Goal: Check status

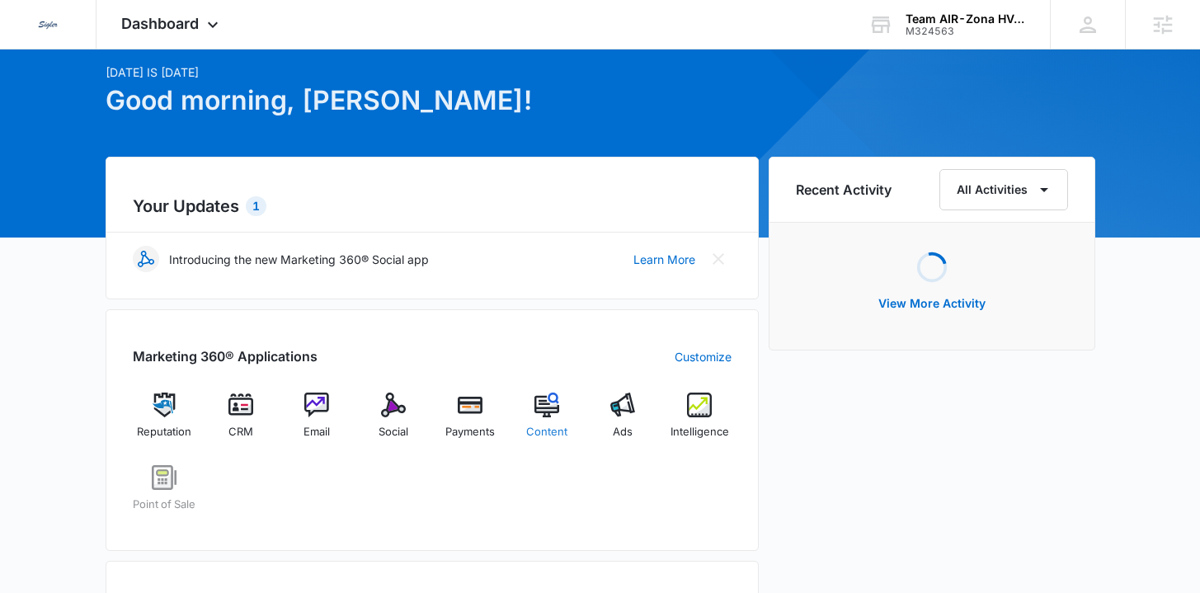
scroll to position [111, 0]
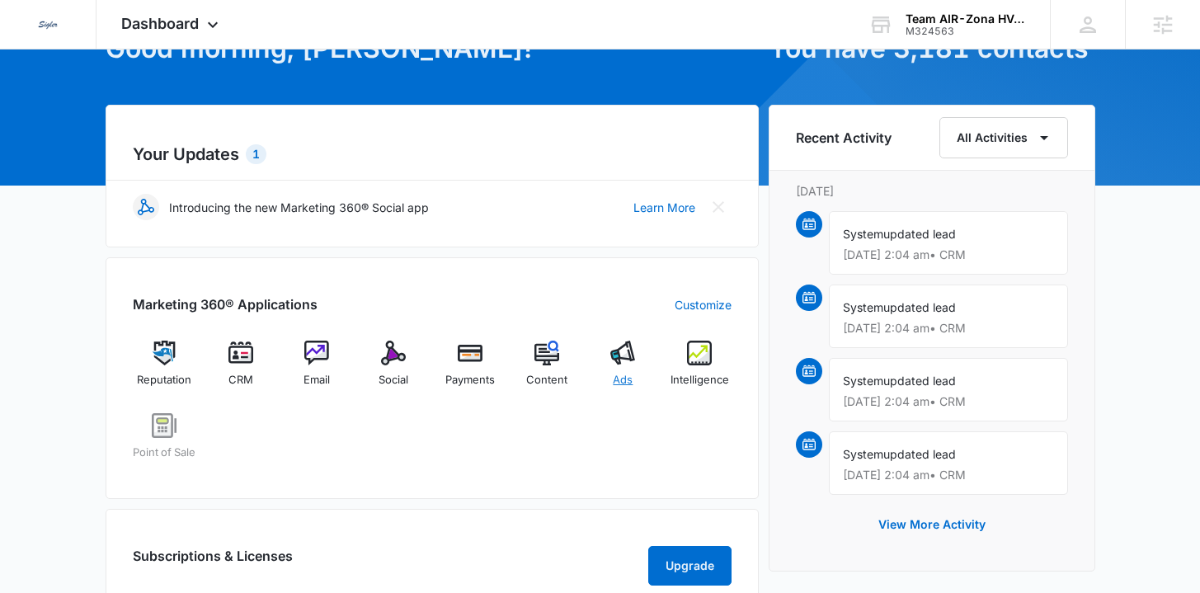
click at [630, 376] on span "Ads" at bounding box center [623, 380] width 20 height 16
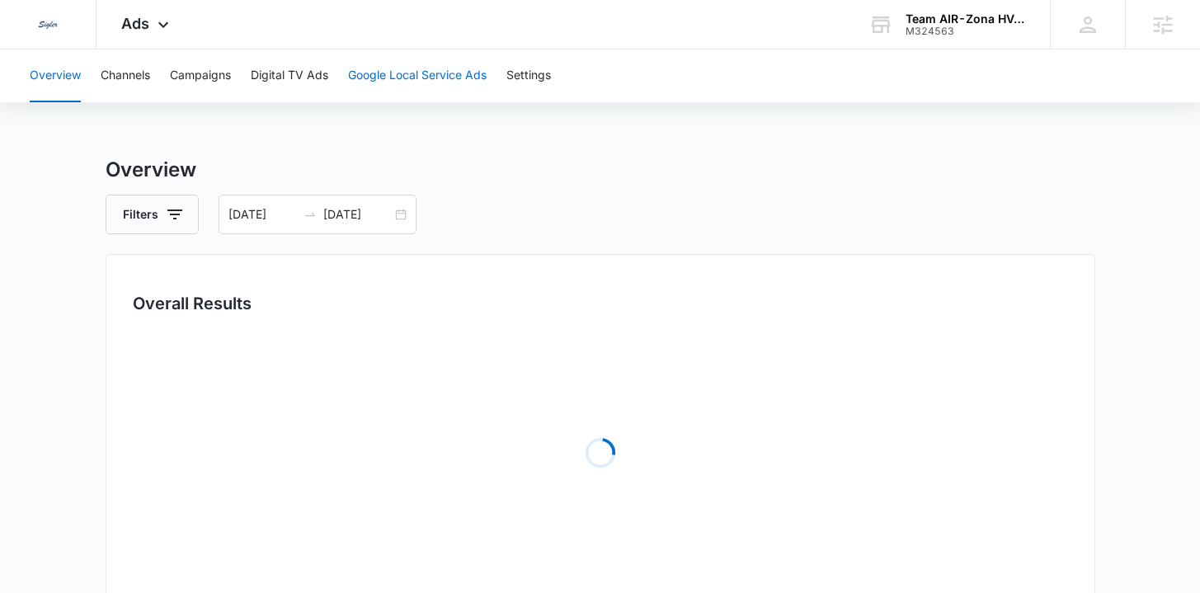
click at [414, 73] on button "Google Local Service Ads" at bounding box center [417, 75] width 139 height 53
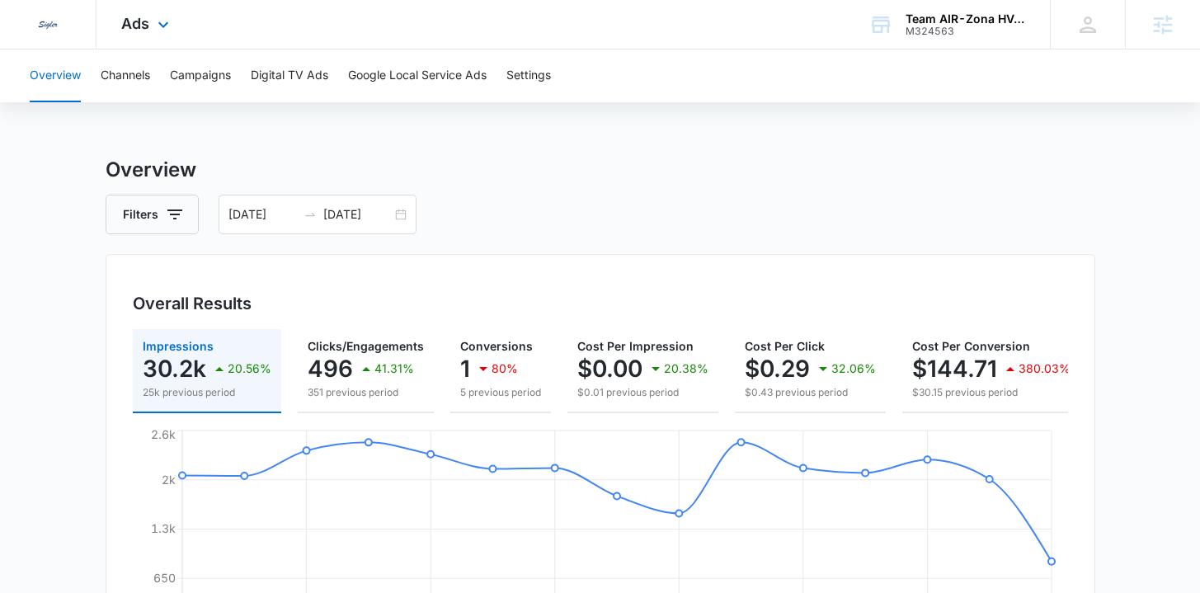
scroll to position [111, 0]
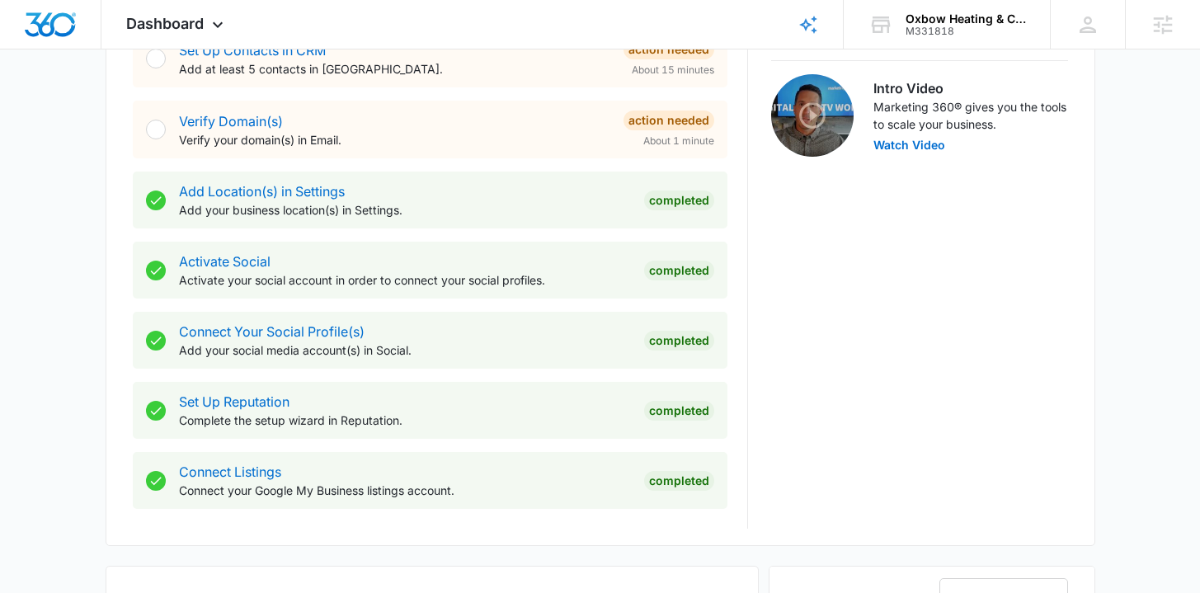
scroll to position [736, 0]
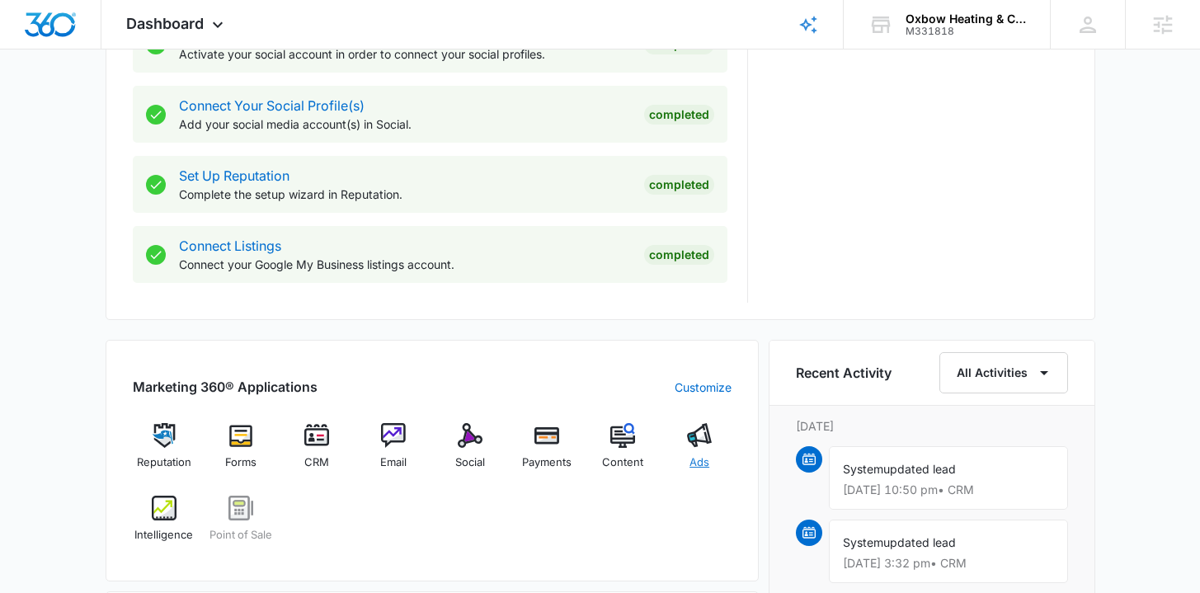
click at [708, 459] on span "Ads" at bounding box center [700, 462] width 20 height 16
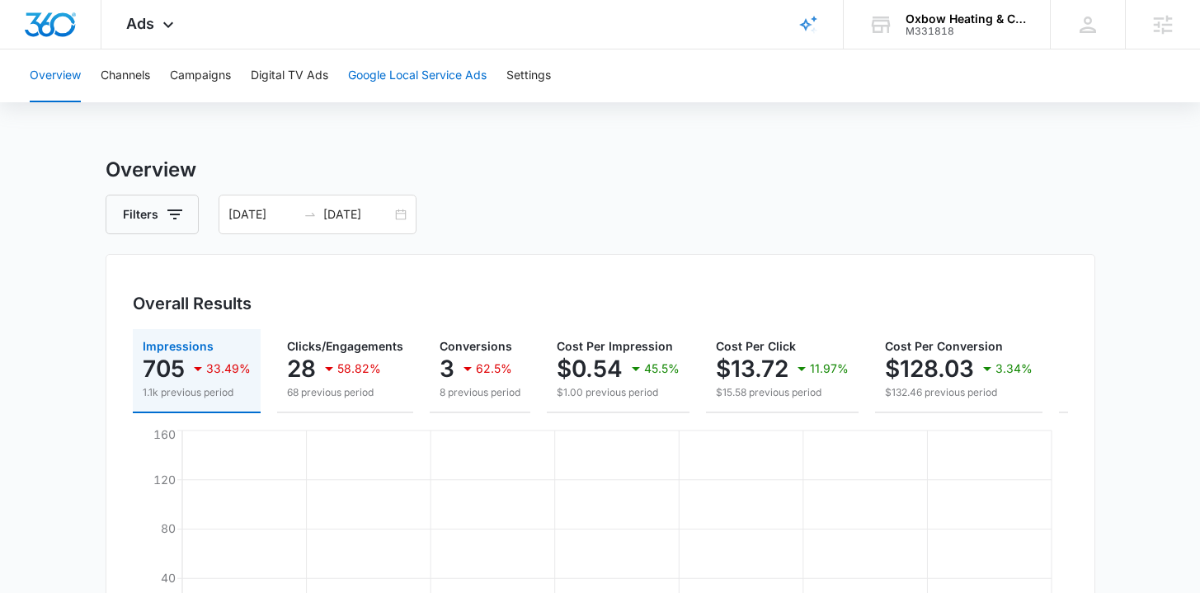
click at [365, 82] on button "Google Local Service Ads" at bounding box center [417, 75] width 139 height 53
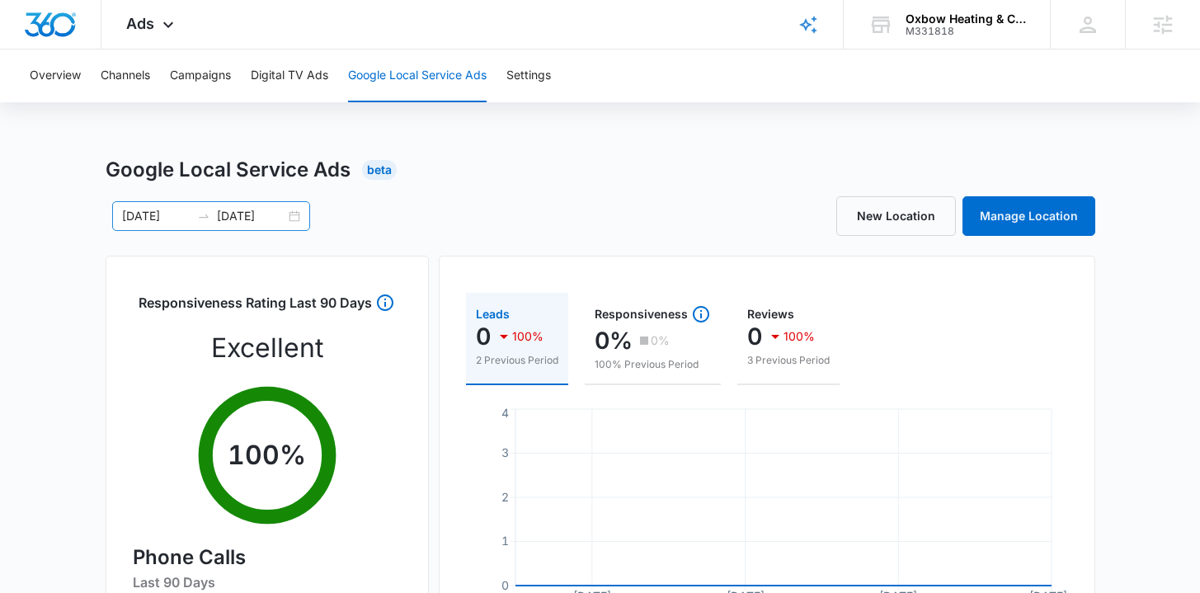
click at [290, 216] on div "09/23/2025 09/30/2025" at bounding box center [211, 216] width 198 height 30
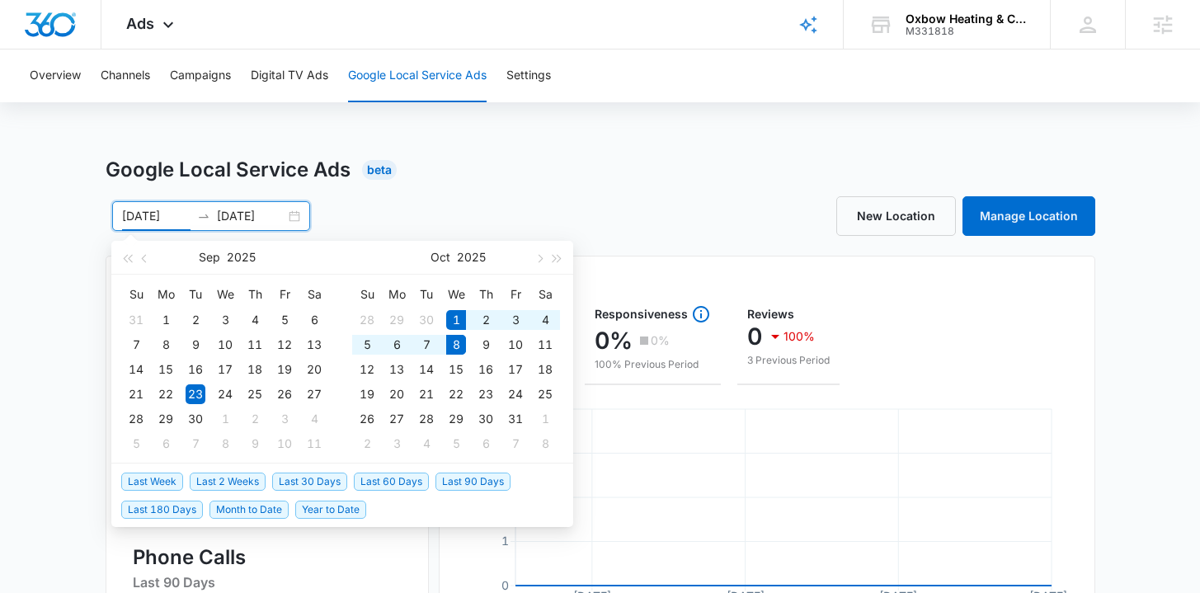
click at [147, 475] on span "Last Week" at bounding box center [152, 482] width 62 height 18
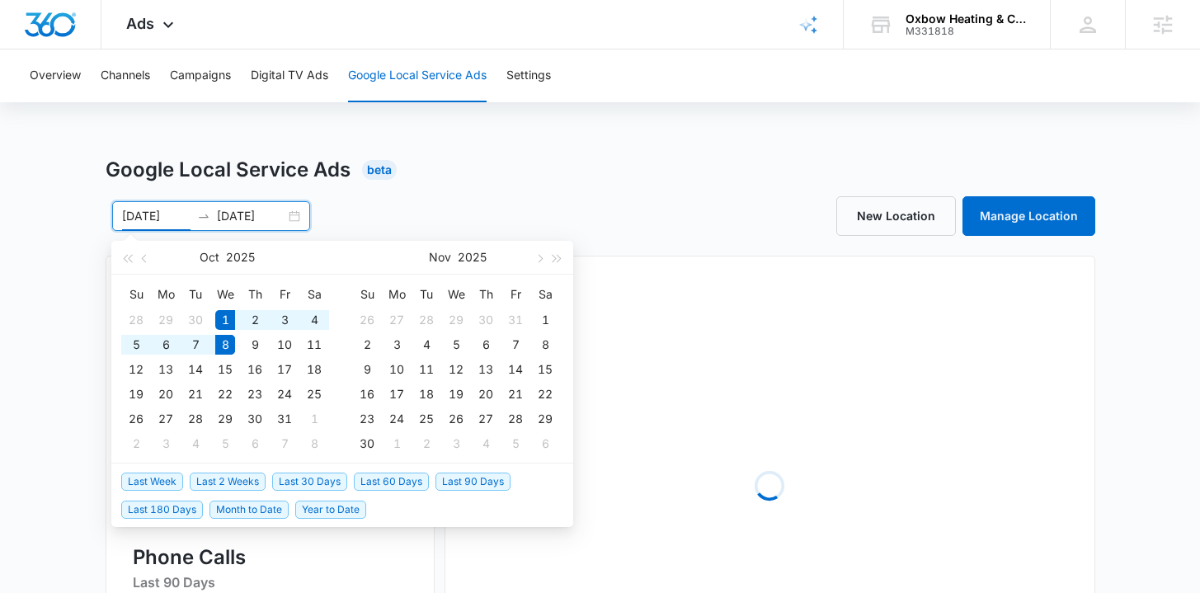
type input "10/01/2025"
type input "10/08/2025"
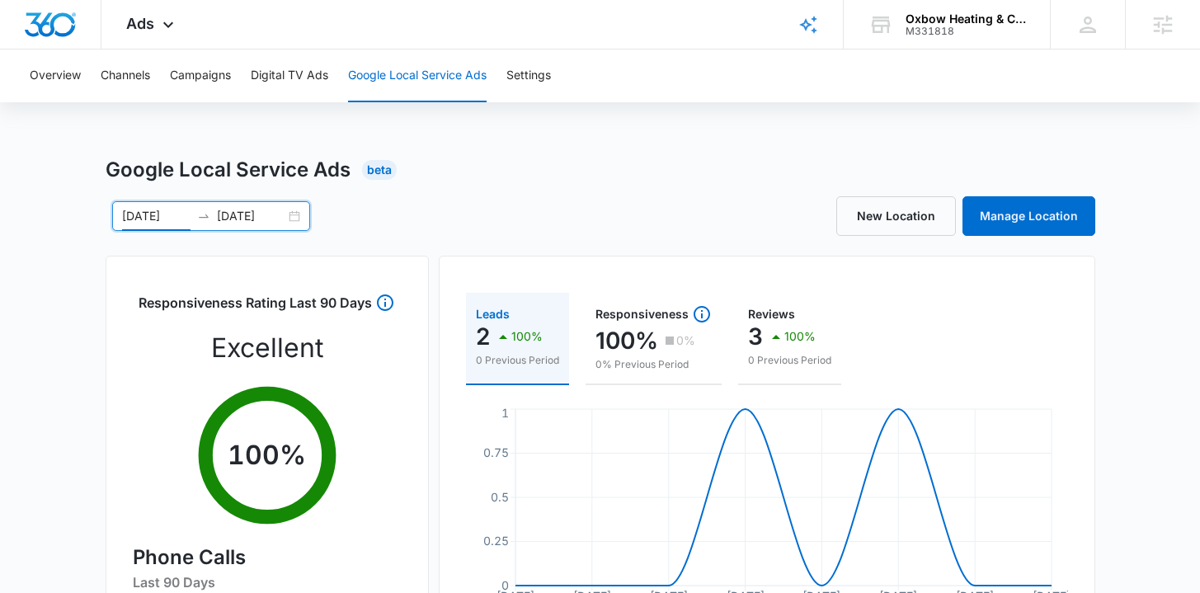
click at [293, 215] on div "10/01/2025 10/08/2025" at bounding box center [211, 216] width 198 height 30
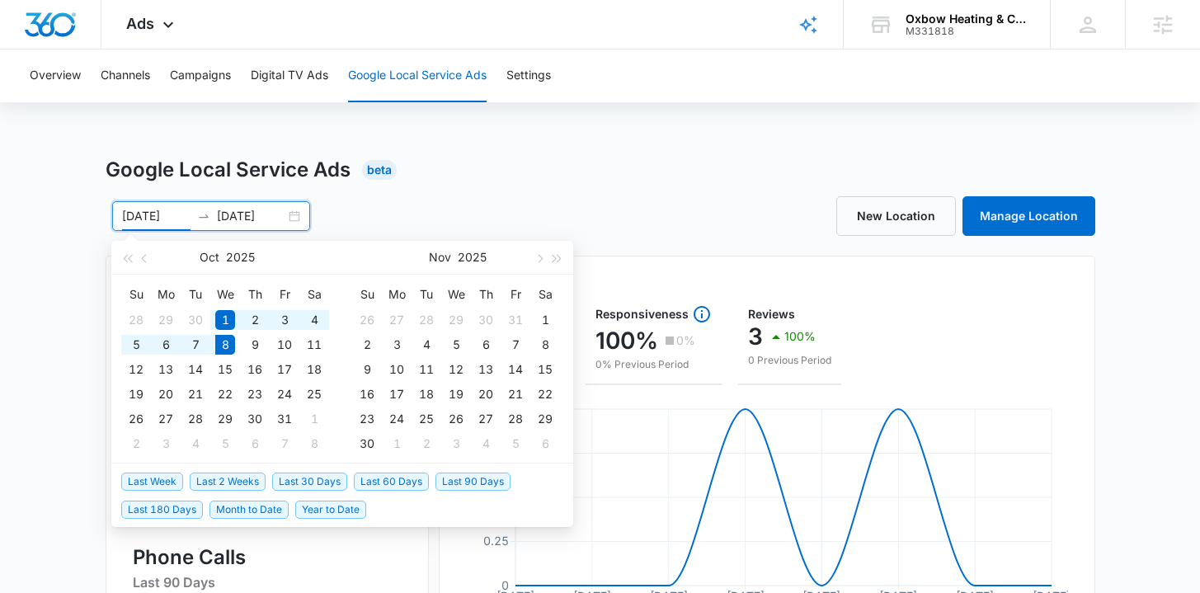
click at [311, 512] on span "Year to Date" at bounding box center [330, 510] width 71 height 18
type input "01/01/2025"
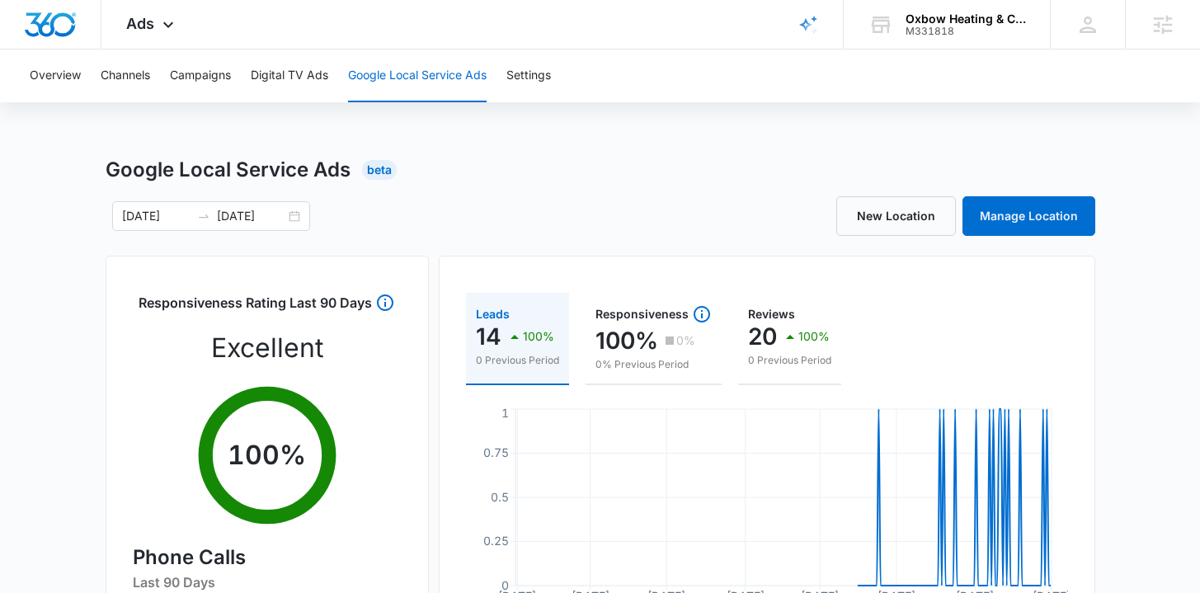
click at [16, 303] on div "Google Local Service Ads Beta 01/01/2025 10/08/2025 Jan 2025 Su Mo Tu We Th Fr …" at bounding box center [600, 584] width 1200 height 859
